Goal: Task Accomplishment & Management: Manage account settings

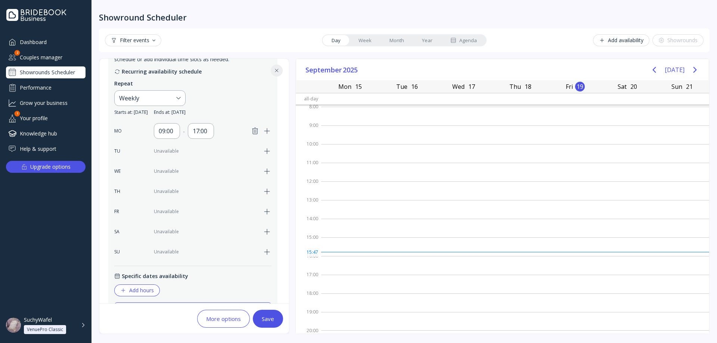
scroll to position [149, 0]
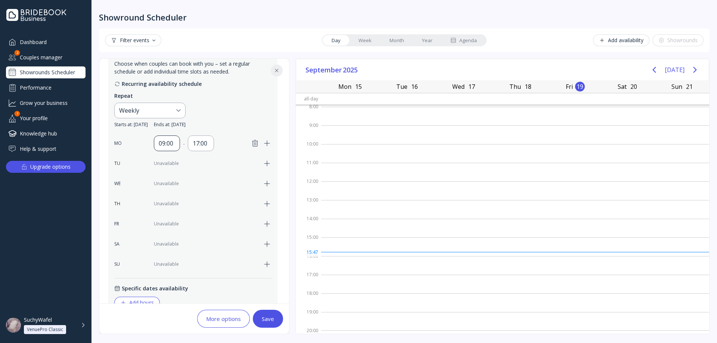
click at [174, 146] on div "09:00" at bounding box center [167, 143] width 16 height 9
click at [190, 142] on div "17:00" at bounding box center [201, 143] width 26 height 16
click at [159, 140] on div "09:00" at bounding box center [167, 143] width 16 height 9
click at [194, 140] on div "17:00" at bounding box center [201, 143] width 16 height 9
click at [154, 141] on div "09:00" at bounding box center [167, 143] width 26 height 16
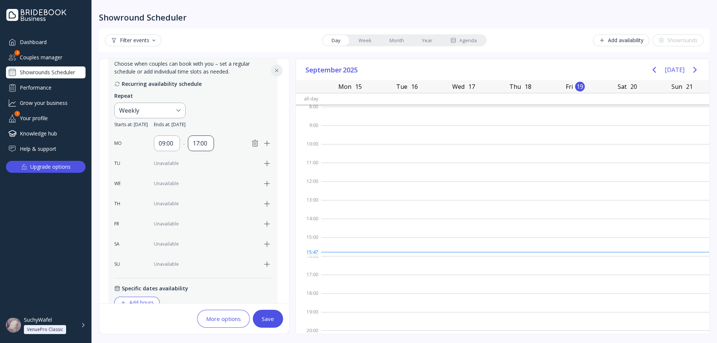
click at [198, 141] on div "17:00" at bounding box center [201, 143] width 16 height 9
click at [179, 140] on div "09:00" at bounding box center [167, 143] width 26 height 16
click at [200, 140] on div "17:00" at bounding box center [201, 143] width 16 height 9
click at [171, 143] on div "09:00" at bounding box center [167, 143] width 16 height 9
click at [159, 146] on div "09:00" at bounding box center [167, 143] width 16 height 9
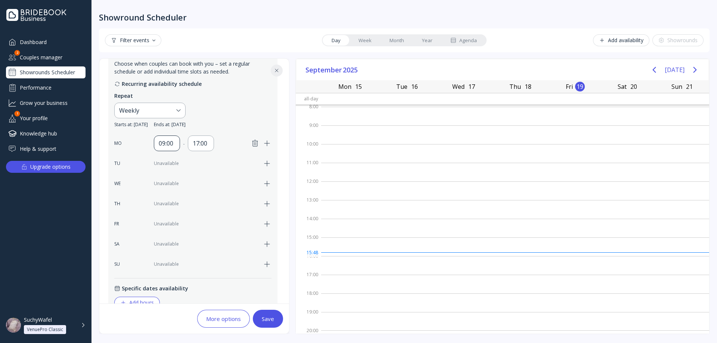
click at [165, 146] on div "09:00" at bounding box center [167, 143] width 16 height 9
click at [206, 143] on div "17:00" at bounding box center [201, 143] width 16 height 9
click at [169, 141] on div "09:00" at bounding box center [167, 143] width 16 height 9
click at [201, 144] on div "17:00" at bounding box center [201, 143] width 16 height 9
click at [171, 142] on div "09:00" at bounding box center [167, 143] width 16 height 9
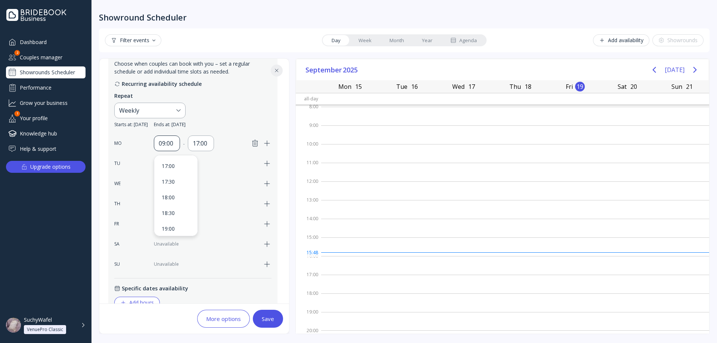
drag, startPoint x: 172, startPoint y: 142, endPoint x: 177, endPoint y: 142, distance: 4.5
click at [173, 142] on div "09:00" at bounding box center [167, 143] width 16 height 9
click at [177, 142] on div "09:00" at bounding box center [167, 143] width 26 height 16
click at [199, 143] on div "17:00" at bounding box center [201, 143] width 16 height 9
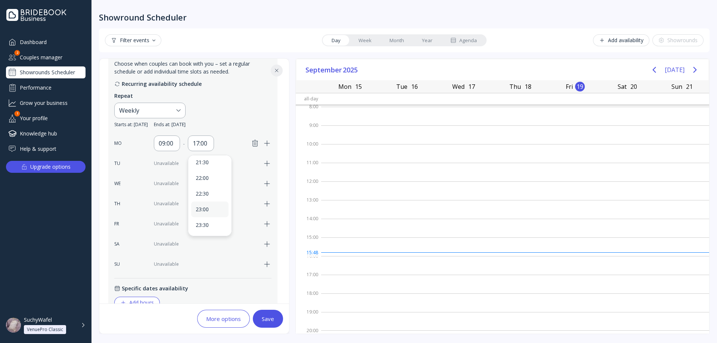
click at [212, 210] on div "23:00" at bounding box center [210, 209] width 28 height 7
click at [167, 144] on div "09:00" at bounding box center [167, 143] width 16 height 9
click at [191, 143] on div "23:00" at bounding box center [201, 143] width 26 height 16
click at [210, 168] on div "09:00" at bounding box center [210, 166] width 28 height 7
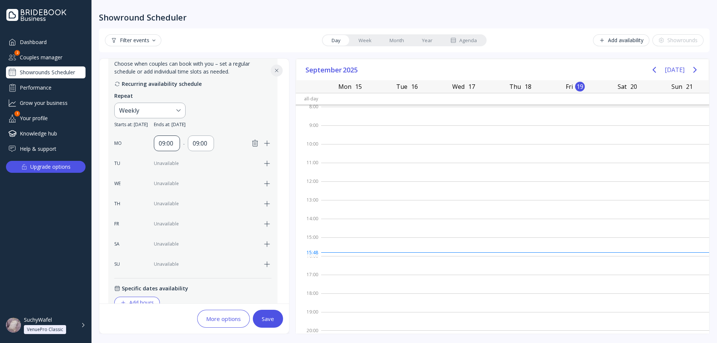
click at [162, 137] on div "09:00" at bounding box center [167, 143] width 26 height 16
click at [196, 143] on div "09:00" at bounding box center [201, 143] width 16 height 9
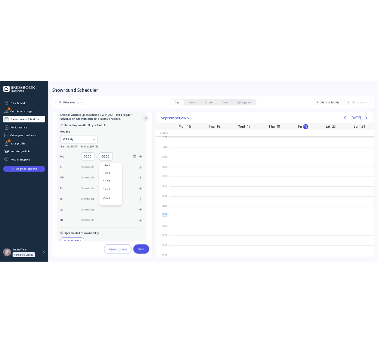
scroll to position [373, 0]
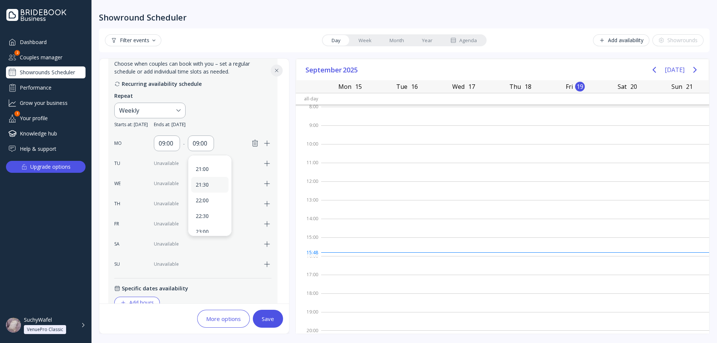
click at [209, 188] on div "21:30" at bounding box center [210, 184] width 28 height 7
click at [165, 149] on div "09:00" at bounding box center [167, 143] width 26 height 16
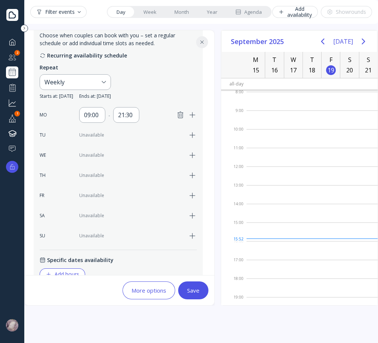
click at [103, 115] on div "09:00" at bounding box center [92, 115] width 26 height 16
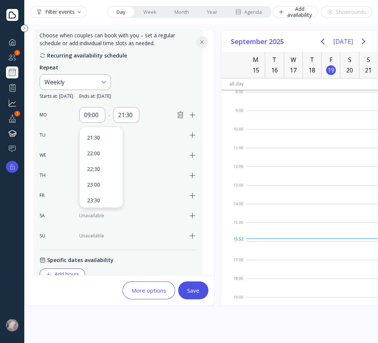
click at [103, 115] on div "09:00" at bounding box center [92, 115] width 26 height 16
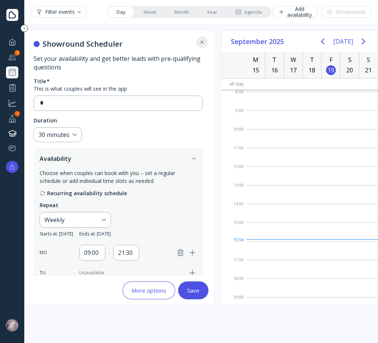
scroll to position [0, 0]
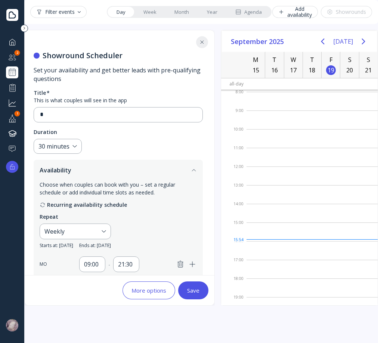
click at [63, 206] on div "Recurring availability schedule" at bounding box center [118, 205] width 157 height 8
click at [52, 206] on div "Recurring availability schedule" at bounding box center [118, 205] width 157 height 8
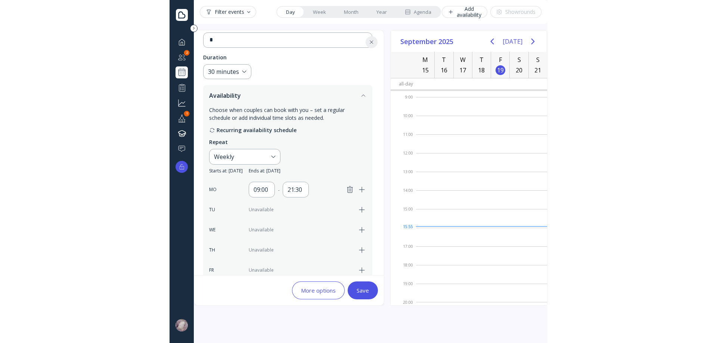
scroll to position [1, 0]
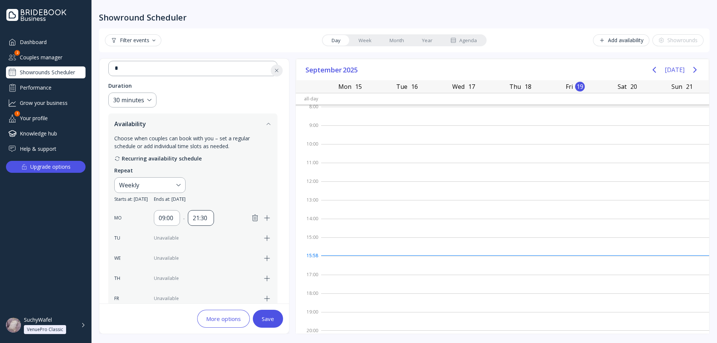
click at [197, 212] on div "21:30" at bounding box center [201, 218] width 26 height 16
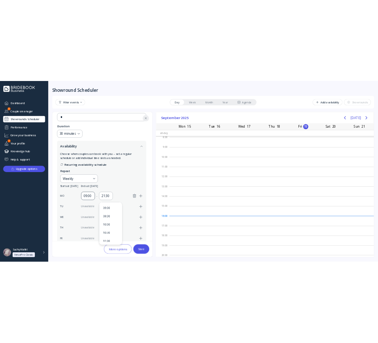
scroll to position [15, 0]
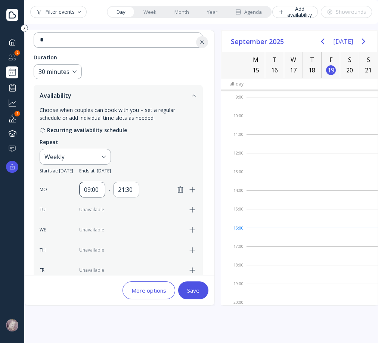
click at [90, 188] on div "09:00" at bounding box center [92, 189] width 16 height 9
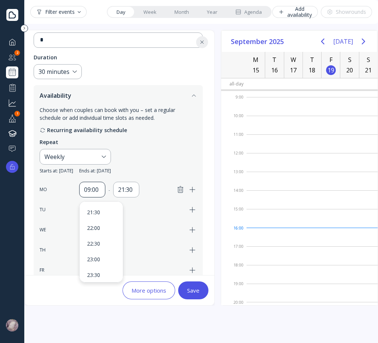
click at [105, 188] on div "09:00" at bounding box center [92, 190] width 26 height 16
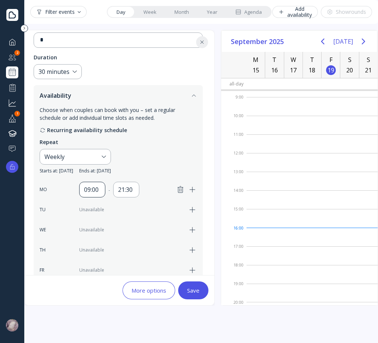
click at [104, 189] on div "09:00" at bounding box center [92, 190] width 26 height 16
click at [134, 190] on div "21:30" at bounding box center [126, 190] width 26 height 16
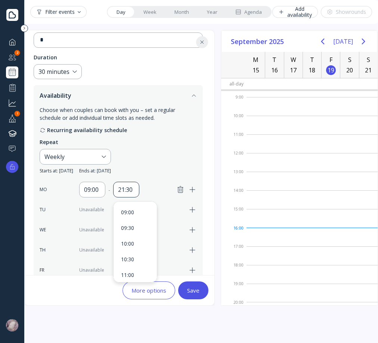
click at [130, 190] on div "21:30" at bounding box center [126, 189] width 16 height 9
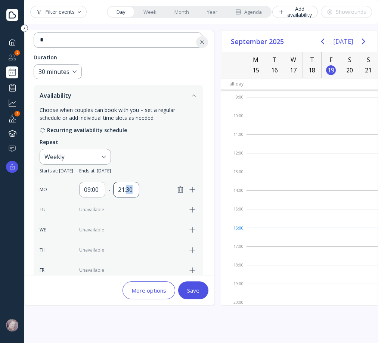
click at [130, 190] on div "21:30" at bounding box center [126, 189] width 16 height 9
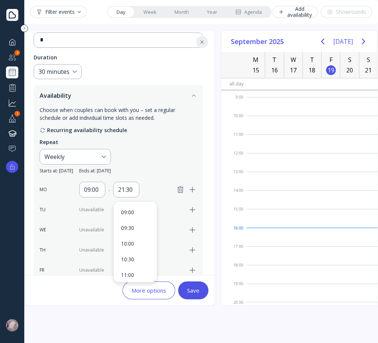
click at [162, 180] on div "Recurring availability schedule Repeat Weekly Starts at: [DATE] Ends at: [DATE]…" at bounding box center [118, 222] width 157 height 192
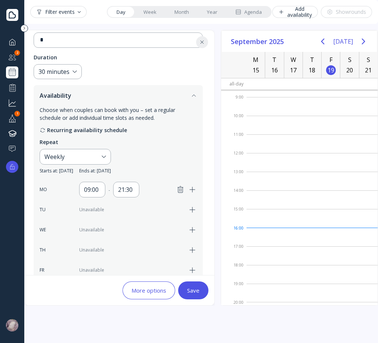
click at [157, 102] on button "Availability" at bounding box center [118, 95] width 169 height 21
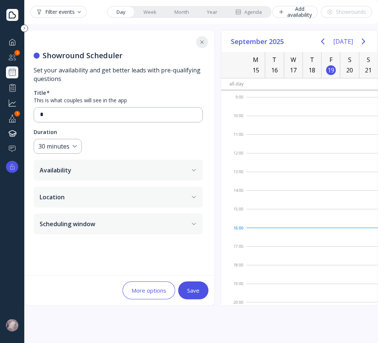
click at [121, 174] on button "Availability" at bounding box center [118, 170] width 169 height 21
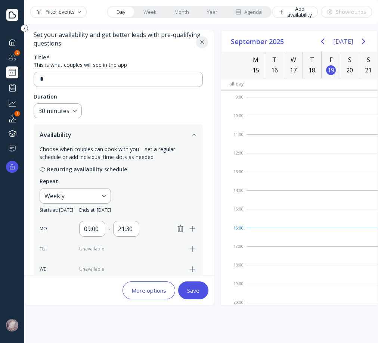
scroll to position [37, 0]
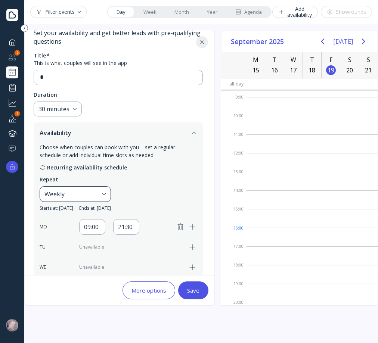
click at [99, 194] on div "Weekly" at bounding box center [71, 194] width 54 height 9
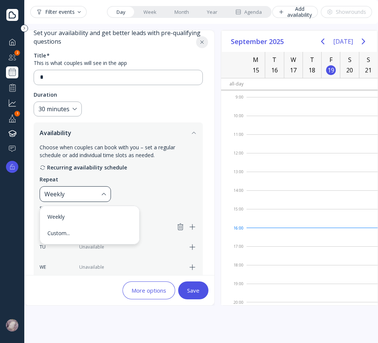
click at [111, 194] on div "Weekly" at bounding box center [75, 194] width 71 height 16
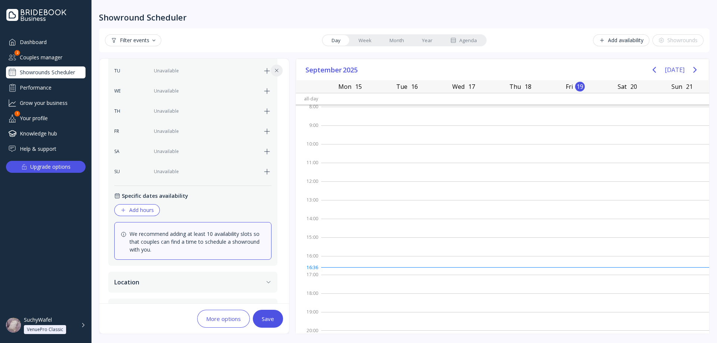
scroll to position [264, 0]
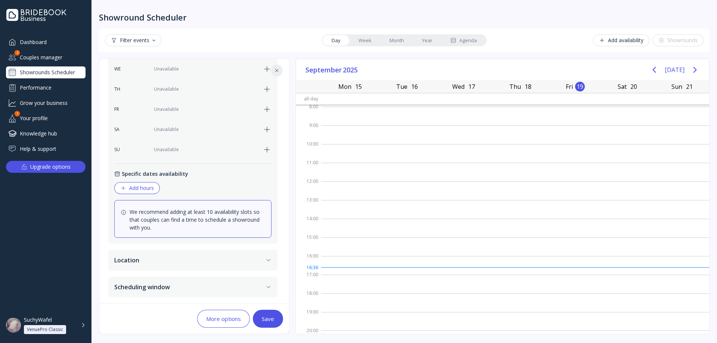
click at [154, 185] on div "Add hours" at bounding box center [137, 188] width 34 height 6
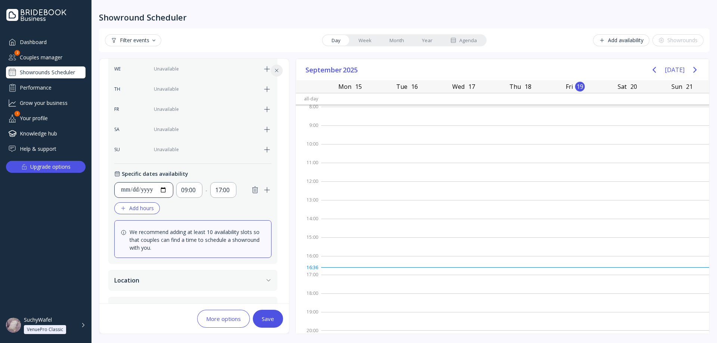
click at [154, 191] on input "**********" at bounding box center [144, 189] width 46 height 9
click at [149, 191] on input "**********" at bounding box center [144, 189] width 46 height 9
type input "**********"
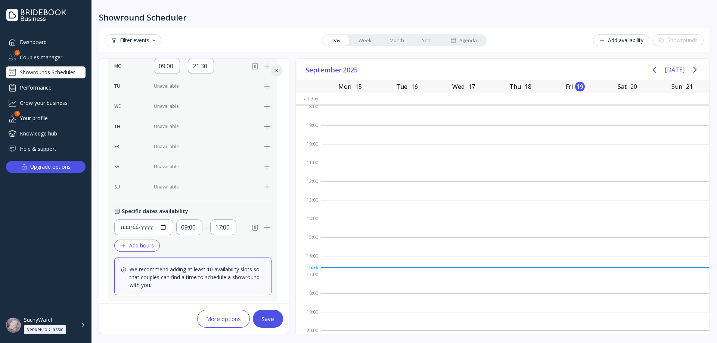
click at [159, 206] on div "**********" at bounding box center [192, 141] width 157 height 319
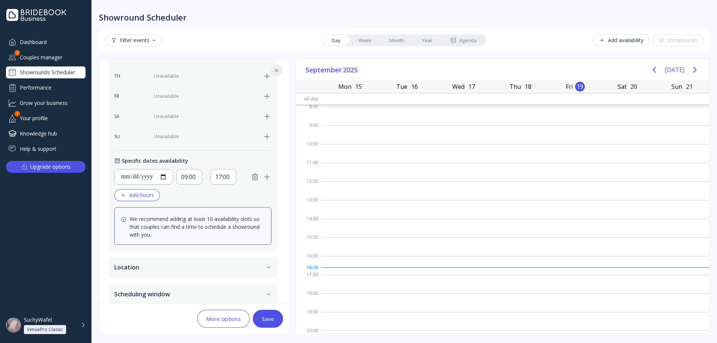
scroll to position [284, 0]
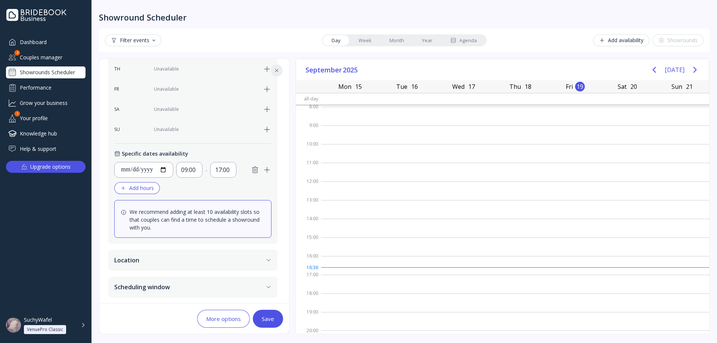
click at [156, 157] on div "Specific dates availability" at bounding box center [192, 154] width 157 height 8
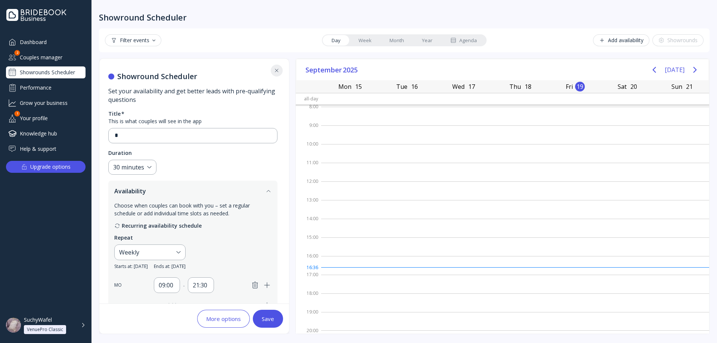
scroll to position [0, 0]
